Goal: Navigation & Orientation: Find specific page/section

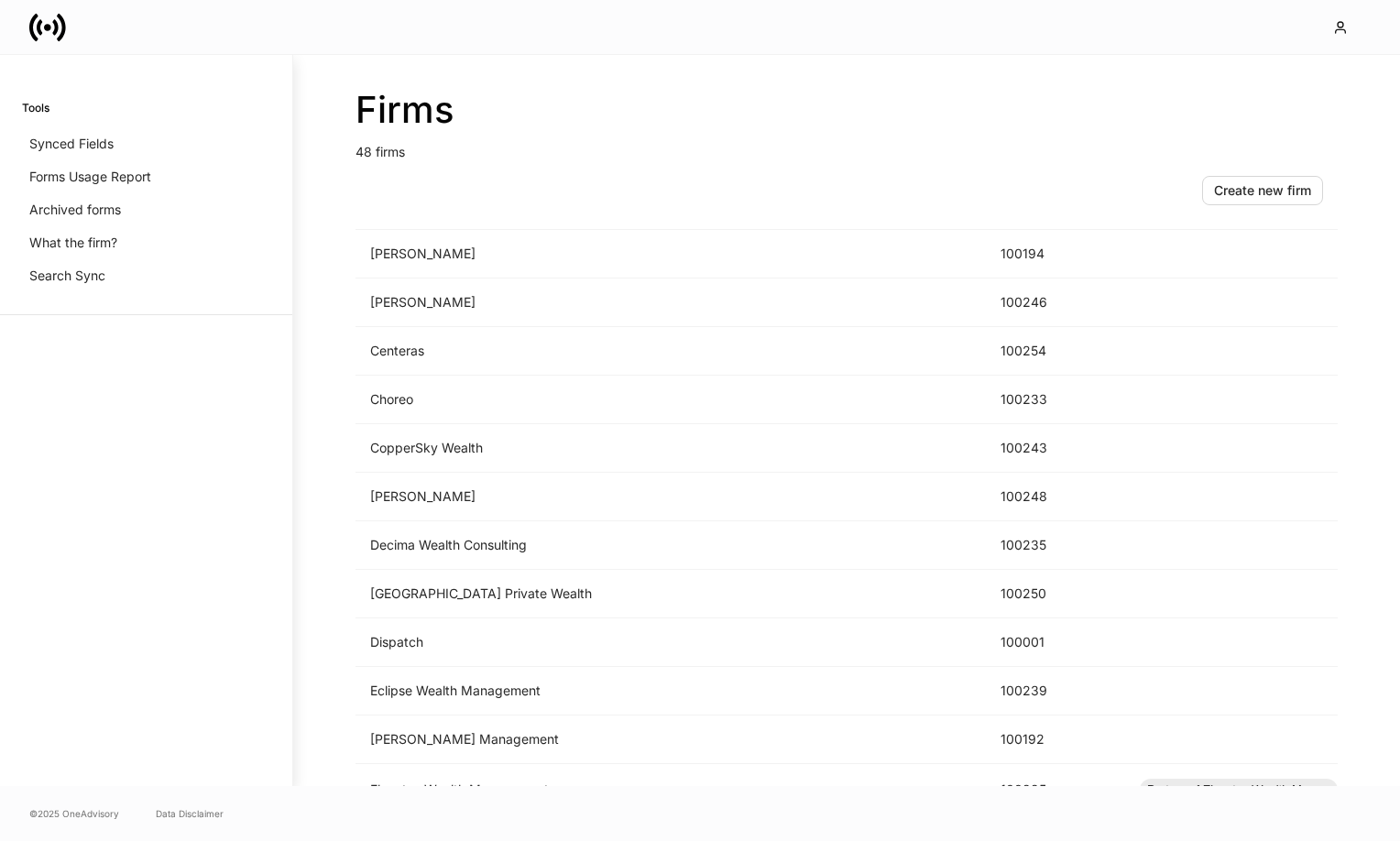
scroll to position [560, 0]
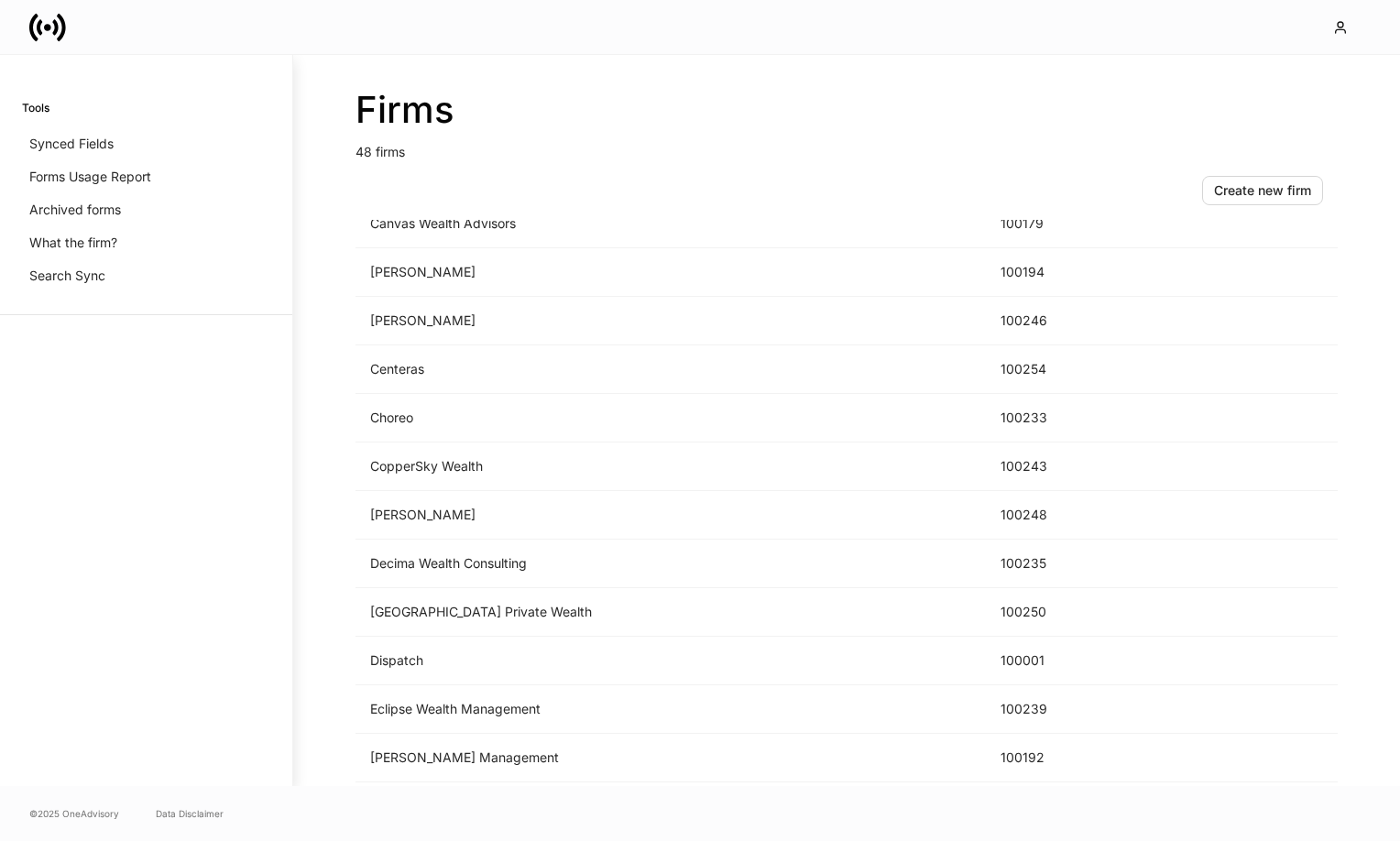
click at [534, 423] on td "Choreo" at bounding box center [671, 418] width 631 height 48
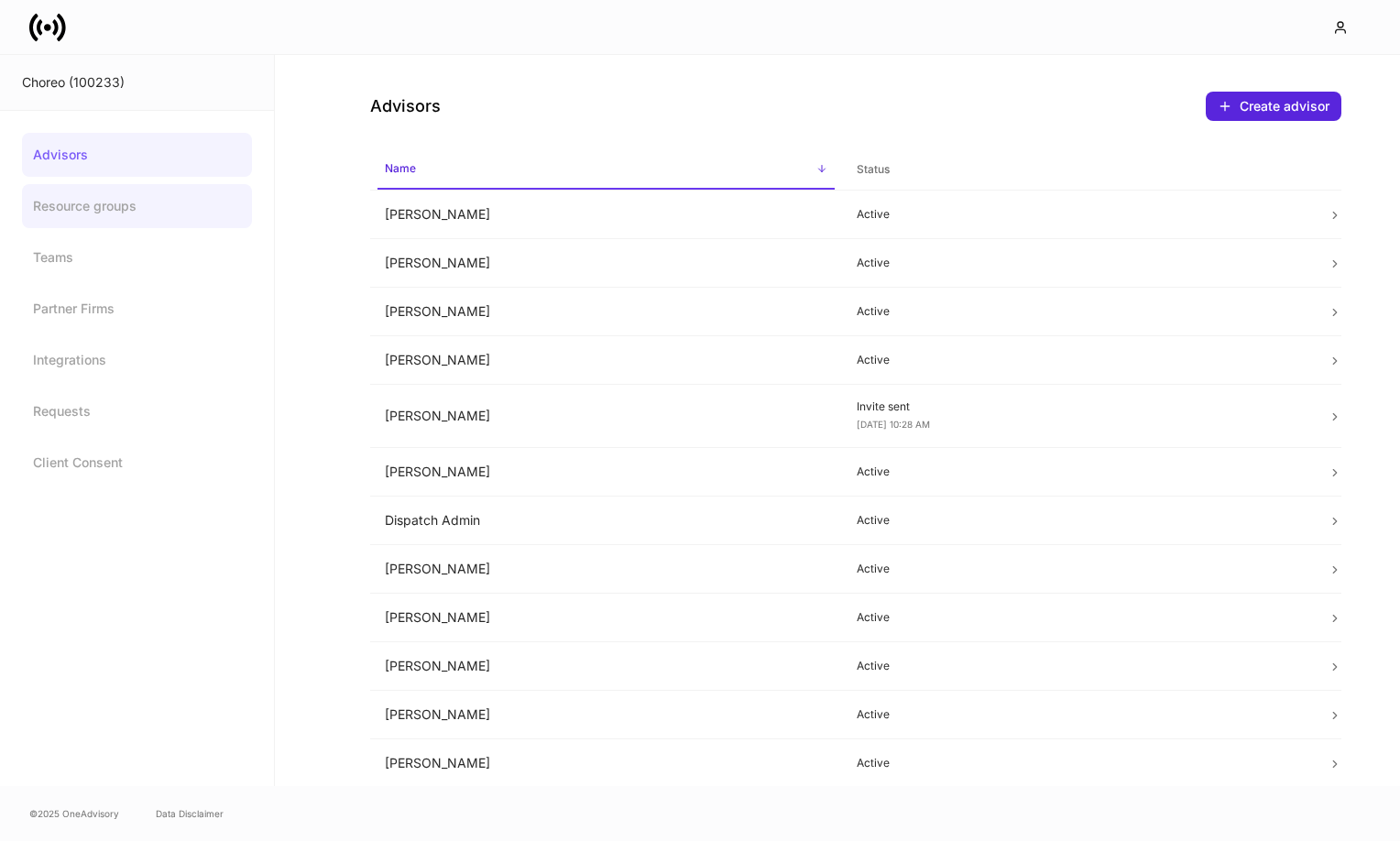
click at [188, 199] on link "Resource groups" at bounding box center [136, 206] width 230 height 44
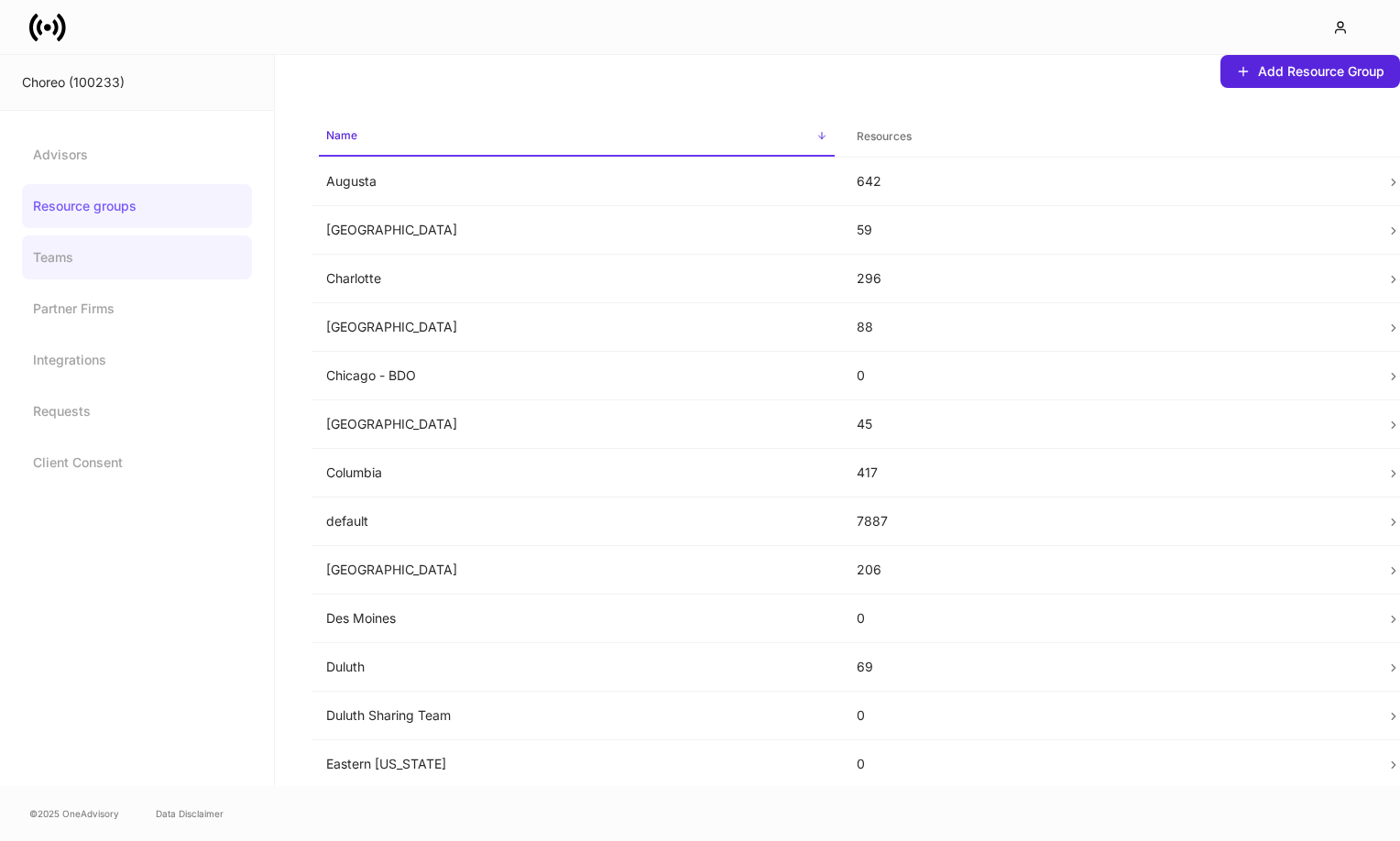
click at [163, 260] on link "Teams" at bounding box center [136, 257] width 230 height 44
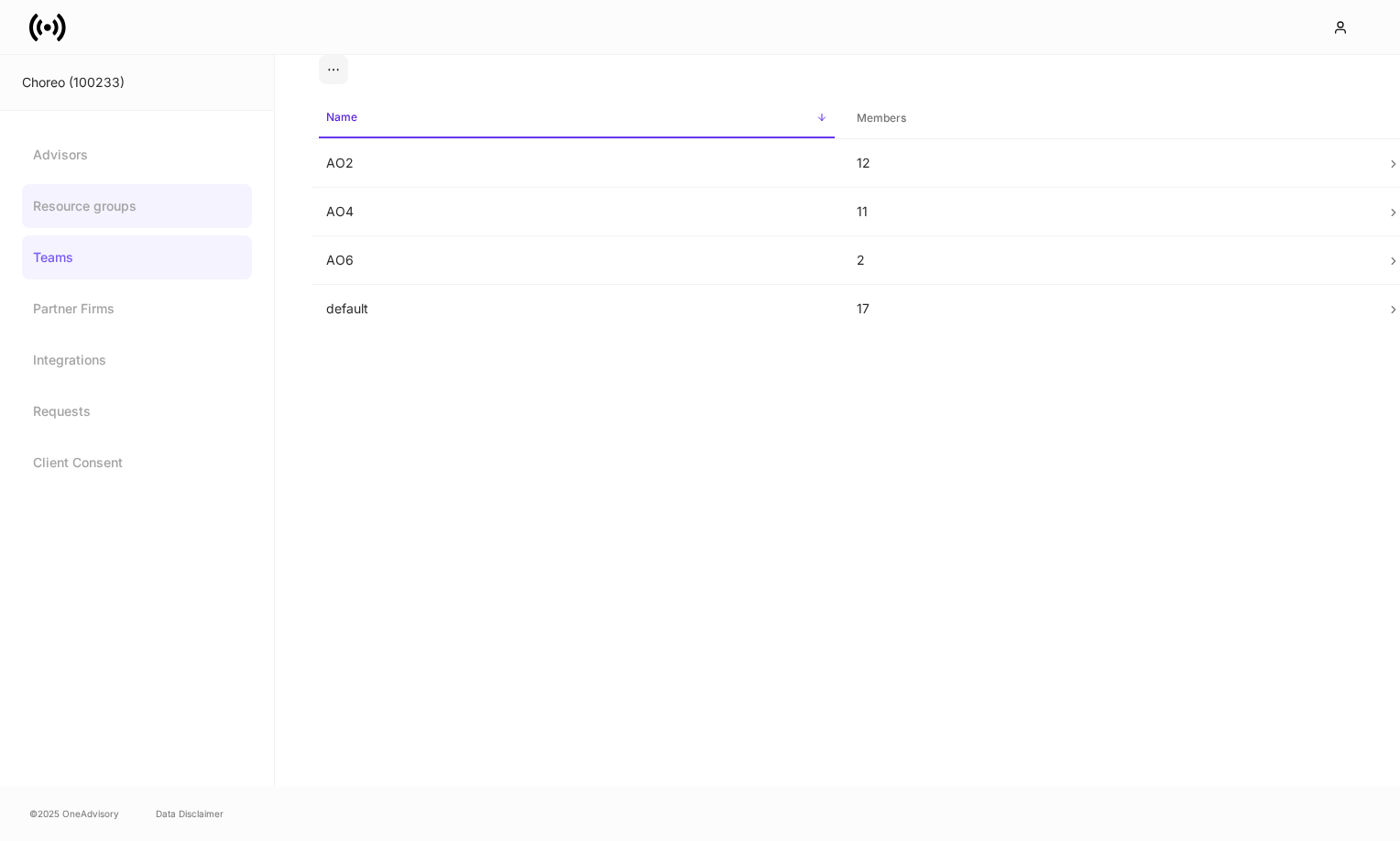
click at [171, 212] on link "Resource groups" at bounding box center [136, 206] width 230 height 44
